Goal: Find specific fact: Find specific fact

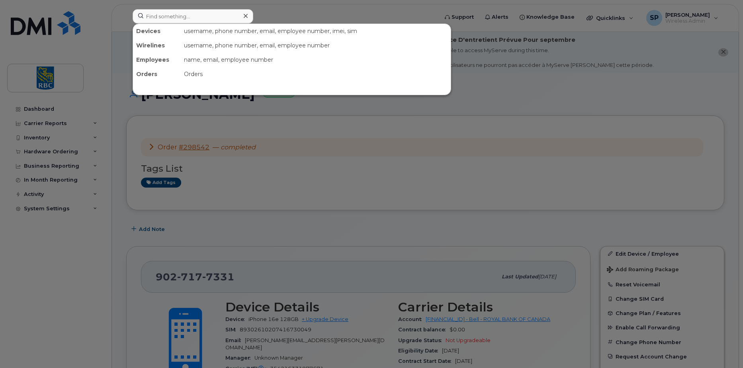
scroll to position [199, 0]
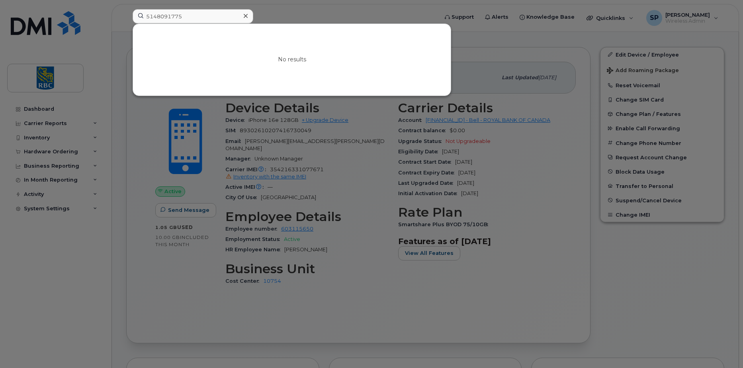
type input "5148091775"
click at [167, 298] on div at bounding box center [371, 184] width 743 height 368
click at [177, 10] on input "5148091775" at bounding box center [193, 16] width 121 height 14
drag, startPoint x: 195, startPoint y: 14, endPoint x: 133, endPoint y: 14, distance: 62.2
click at [133, 14] on input "5148091775" at bounding box center [193, 16] width 121 height 14
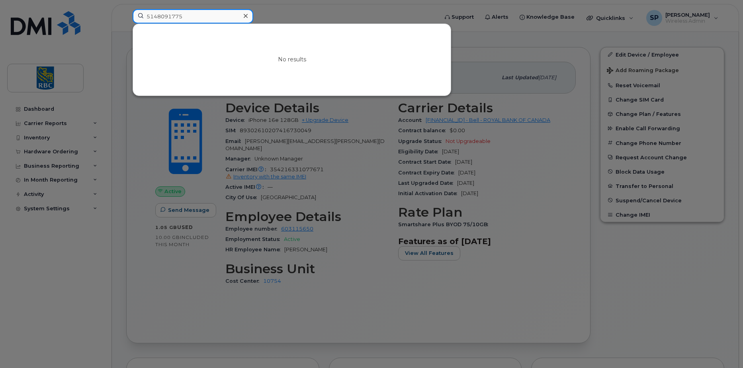
click at [186, 16] on input "5148091775" at bounding box center [193, 16] width 121 height 14
drag, startPoint x: 169, startPoint y: 18, endPoint x: 145, endPoint y: 18, distance: 23.5
click at [149, 18] on input "5148091775" at bounding box center [193, 16] width 121 height 14
click at [192, 16] on input "5148091775" at bounding box center [193, 16] width 121 height 14
click at [193, 16] on input "5148091775" at bounding box center [193, 16] width 121 height 14
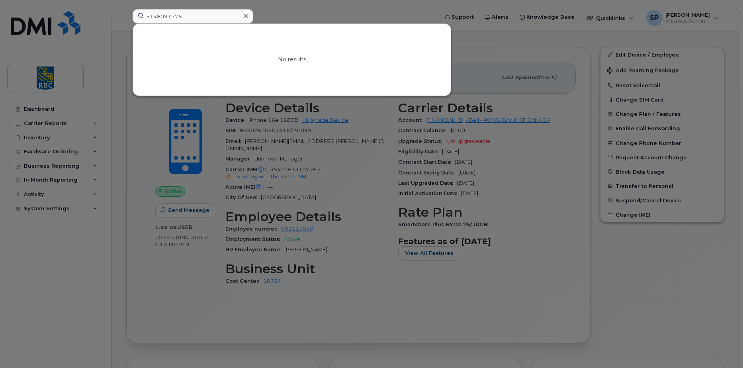
click at [320, 315] on div at bounding box center [371, 184] width 743 height 368
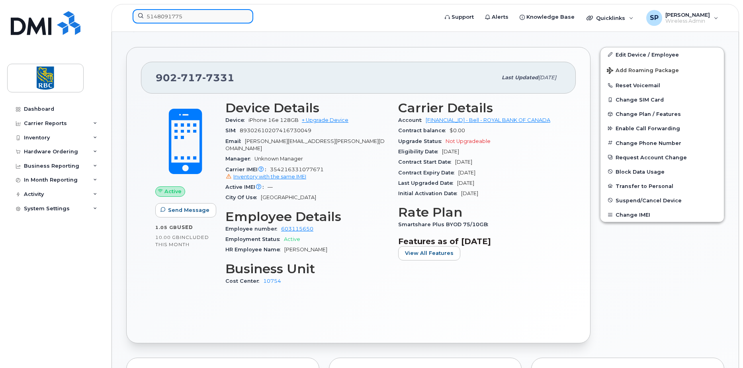
click at [179, 16] on input "5148091775" at bounding box center [193, 16] width 121 height 14
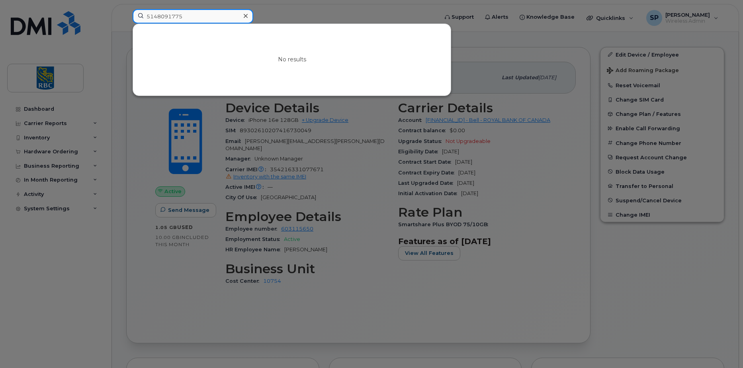
click at [186, 16] on input "5148091775" at bounding box center [193, 16] width 121 height 14
click at [237, 335] on div at bounding box center [371, 184] width 743 height 368
